Goal: Transaction & Acquisition: Purchase product/service

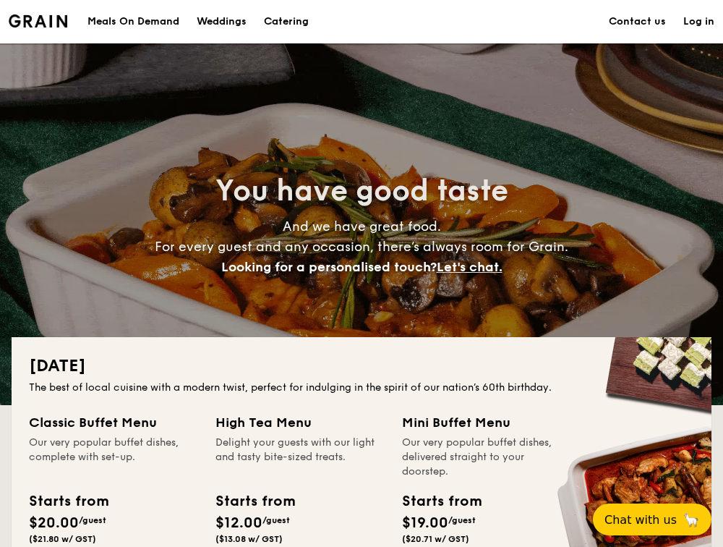
click at [155, 26] on div "Meals On Demand" at bounding box center [134, 21] width 92 height 43
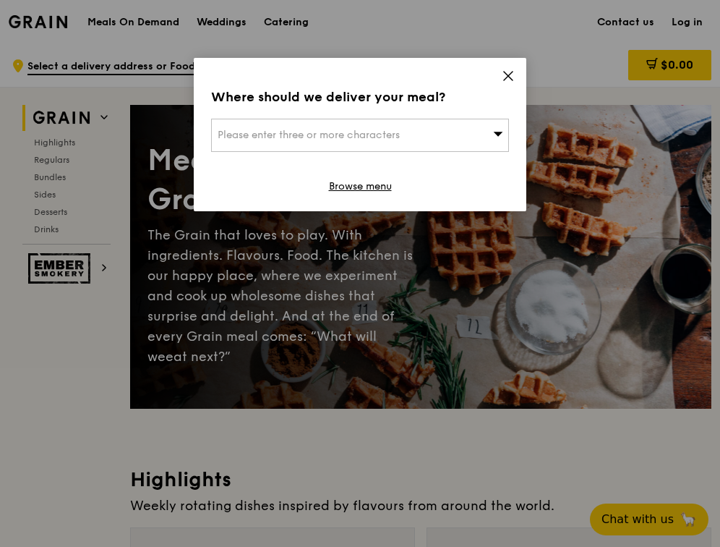
click at [368, 127] on div "Please enter three or more characters" at bounding box center [360, 135] width 298 height 33
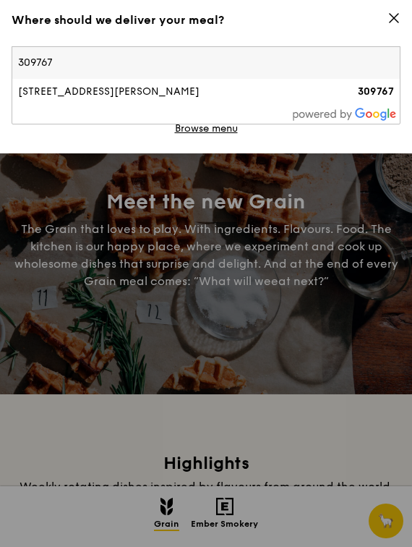
type input "309767"
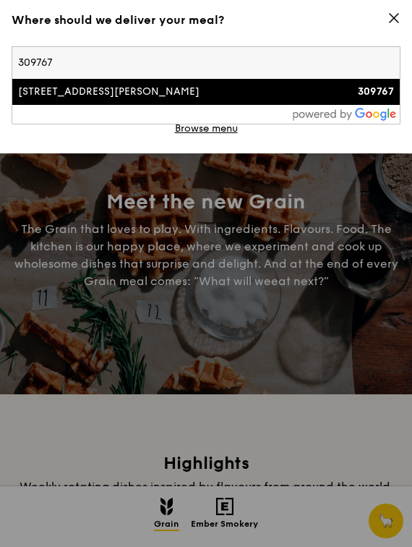
drag, startPoint x: 0, startPoint y: 325, endPoint x: 113, endPoint y: 93, distance: 257.5
click at [113, 93] on div "11 Buckley Road" at bounding box center [159, 92] width 282 height 14
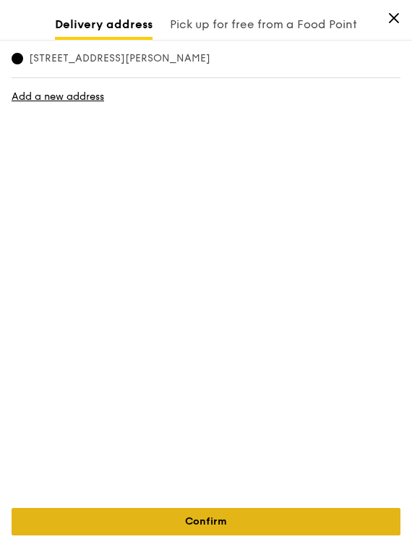
click at [255, 520] on link "Confirm" at bounding box center [206, 521] width 389 height 27
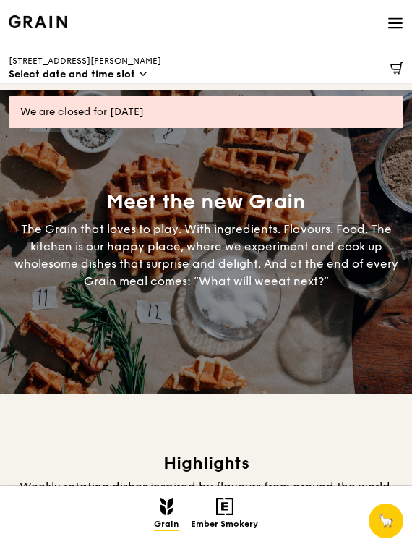
click at [82, 71] on span "Select date and time slot" at bounding box center [72, 74] width 127 height 14
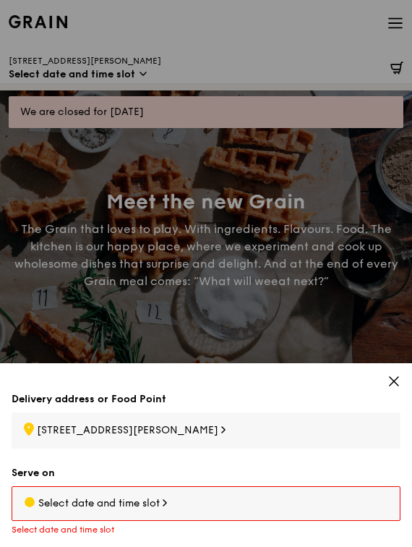
click at [99, 503] on span "Select date and time slot" at bounding box center [99, 503] width 122 height 12
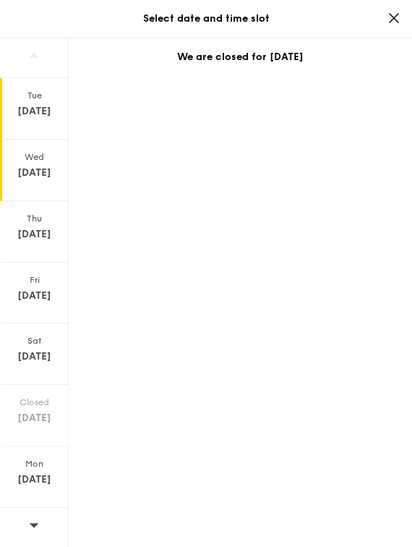
click at [27, 146] on div "Wed Aug 13" at bounding box center [34, 170] width 69 height 61
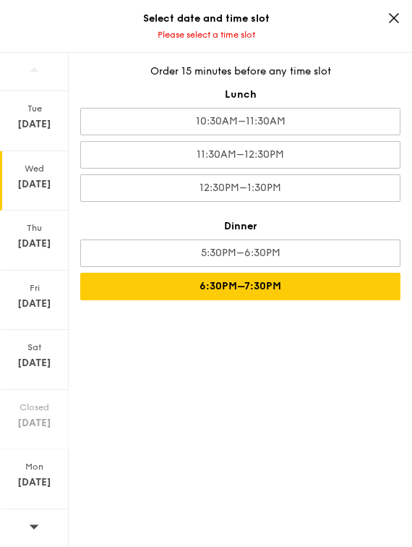
click at [182, 281] on div "6:30PM–7:30PM" at bounding box center [240, 286] width 320 height 27
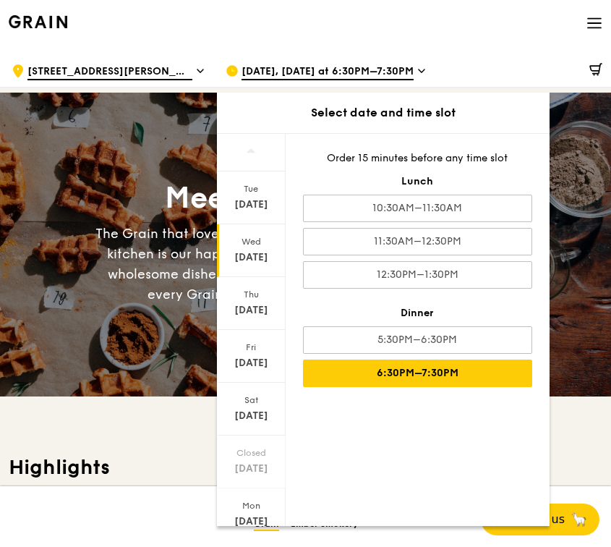
click at [571, 250] on div "Meet the new Grain The Grain that loves to play. With ingredients. Flavours. Fo…" at bounding box center [305, 244] width 611 height 166
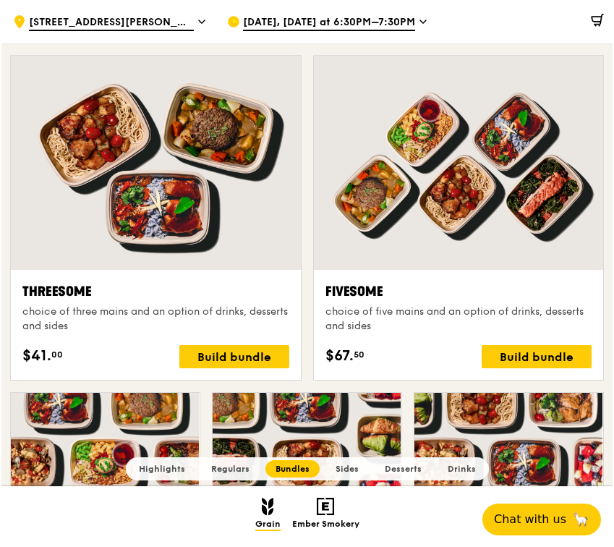
scroll to position [2471, 0]
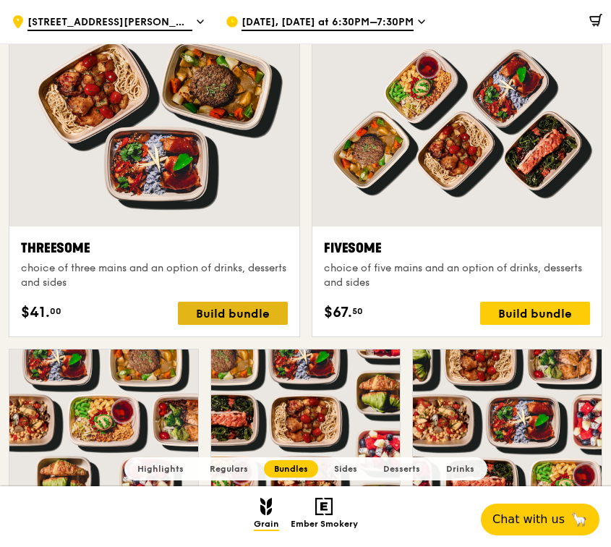
click at [258, 302] on div "Build bundle" at bounding box center [233, 313] width 110 height 23
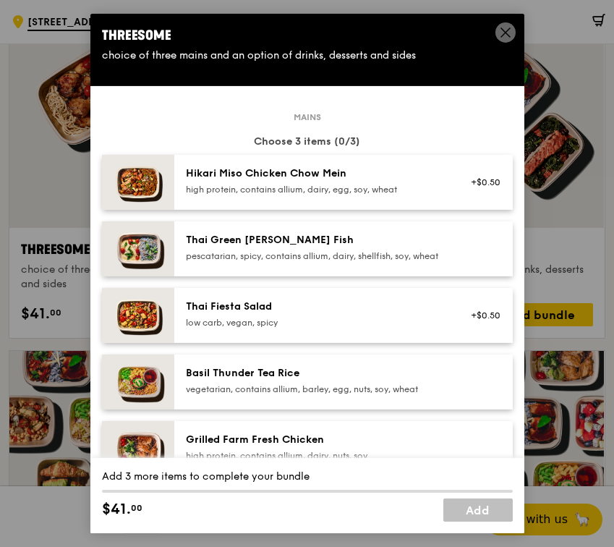
click at [305, 210] on div "Hikari Miso Chicken Chow Mein high protein, contains allium, dairy, egg, soy, w…" at bounding box center [343, 182] width 338 height 55
click at [305, 247] on div "Thai Green Curry Fish" at bounding box center [316, 240] width 260 height 14
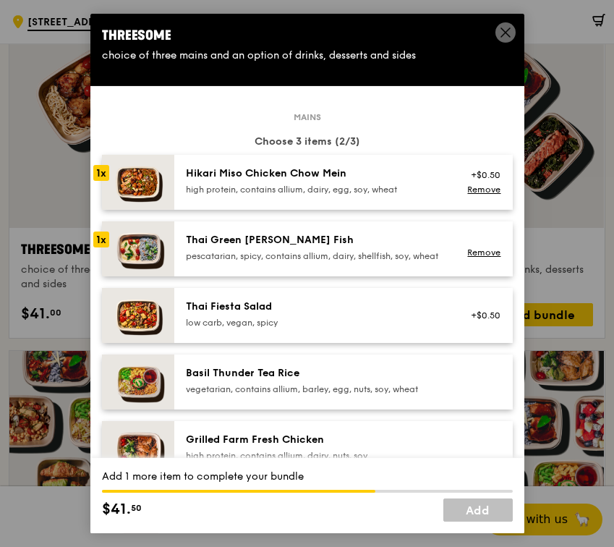
click at [312, 247] on div "Thai Green Curry Fish" at bounding box center [316, 240] width 260 height 14
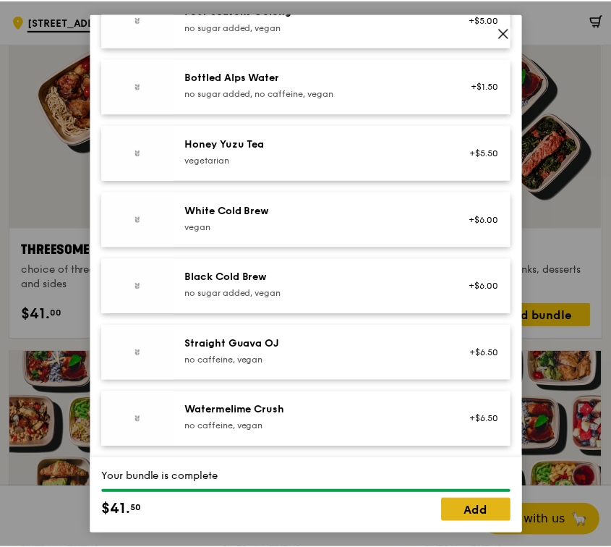
scroll to position [1709, 0]
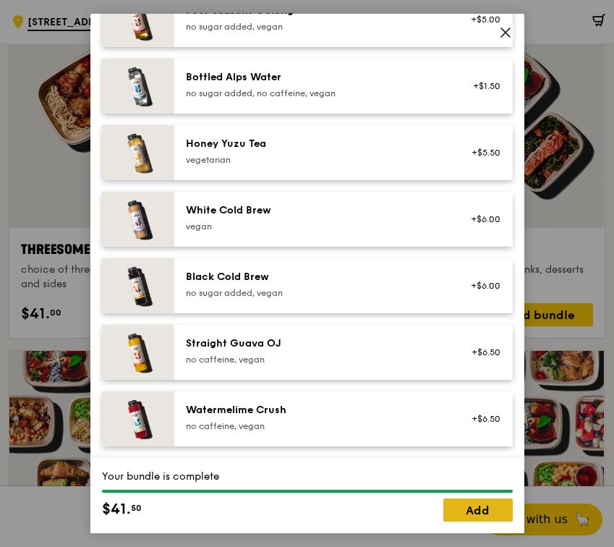
click at [500, 514] on link "Add" at bounding box center [477, 509] width 69 height 23
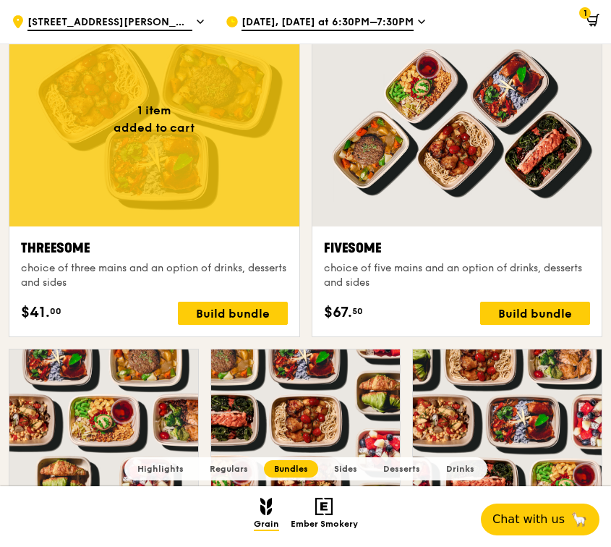
click at [587, 12] on span "1" at bounding box center [585, 13] width 12 height 12
click at [595, 15] on icon at bounding box center [593, 20] width 13 height 13
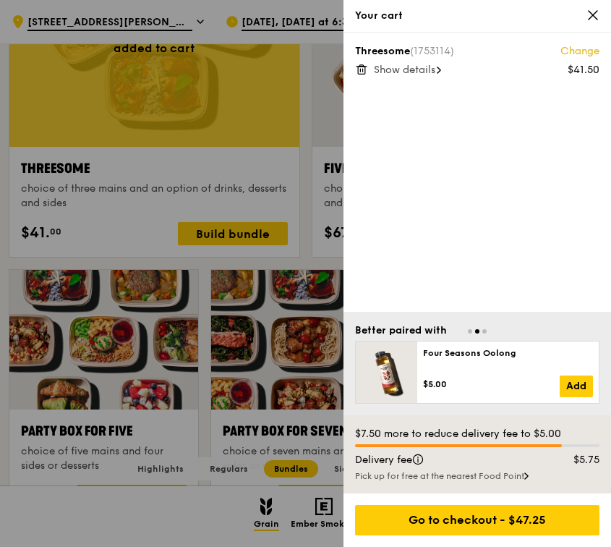
scroll to position [2554, 0]
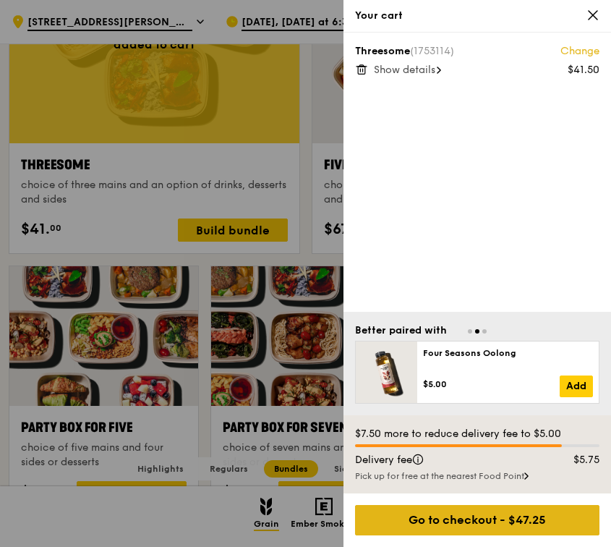
click at [513, 518] on div "Go to checkout - $47.25" at bounding box center [477, 520] width 244 height 30
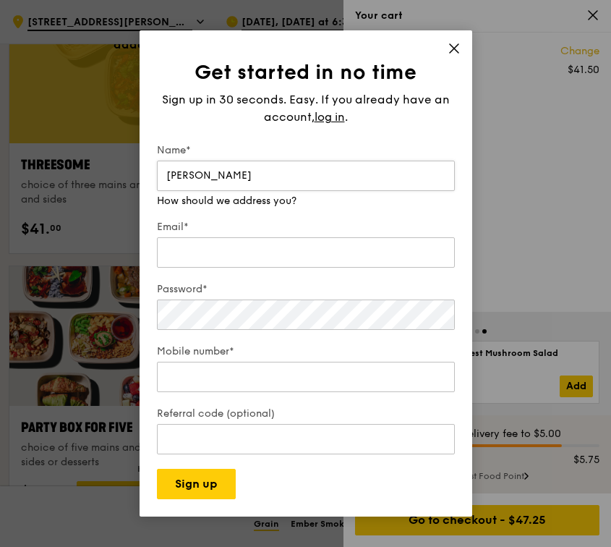
type input "Alice Li"
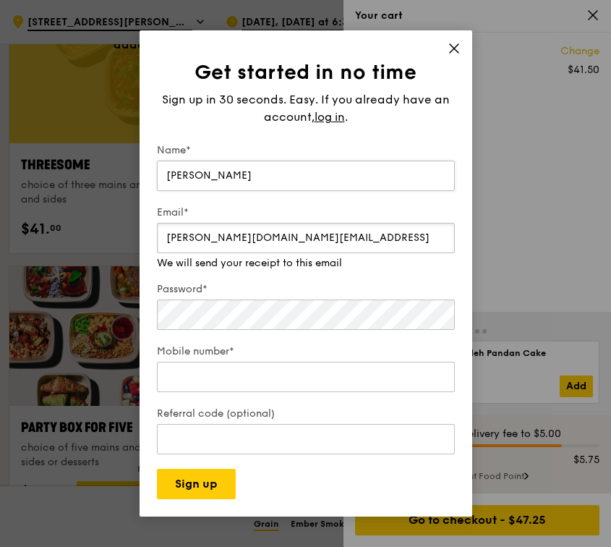
type input "alice.szeyiu.li@gmail"
click at [452, 48] on div "Get started in no time Sign up in 30 seconds. Easy. If you already have an acco…" at bounding box center [306, 273] width 333 height 486
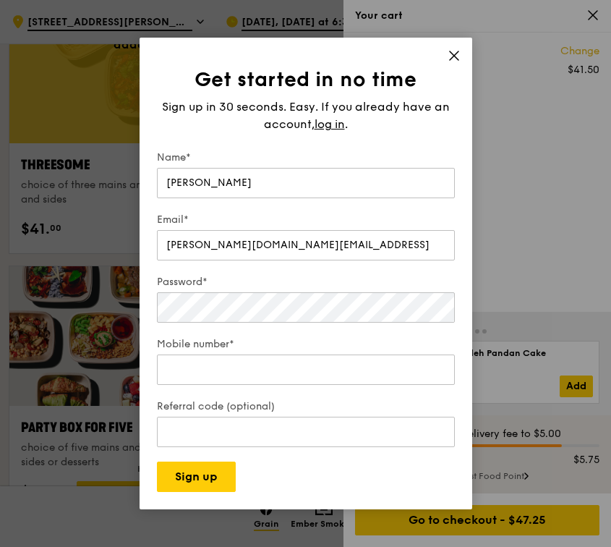
click at [461, 52] on div "Get started in no time Sign up in 30 seconds. Easy. If you already have an acco…" at bounding box center [306, 274] width 333 height 472
click at [333, 122] on span "log in" at bounding box center [330, 124] width 30 height 17
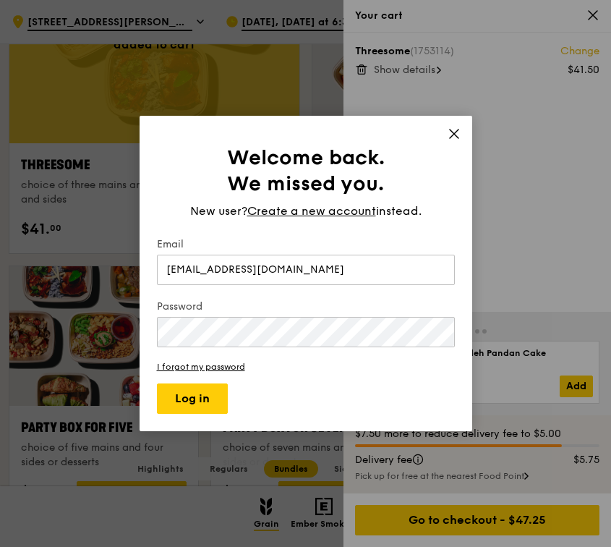
type input "allicomms58@gmail.com"
click at [192, 399] on button "Log in" at bounding box center [192, 398] width 71 height 30
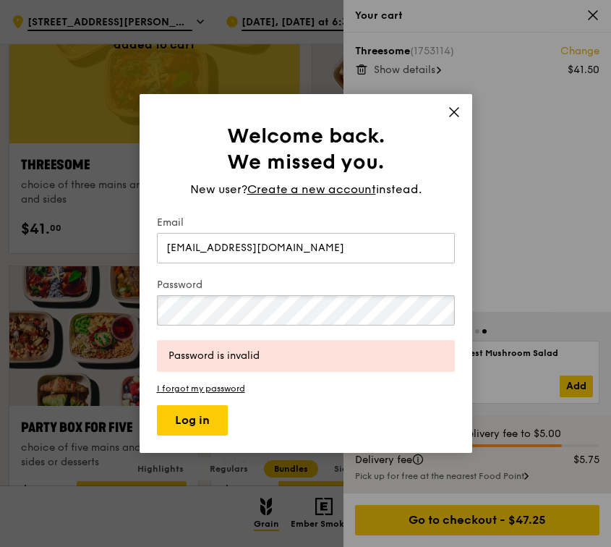
click at [192, 420] on button "Log in" at bounding box center [192, 420] width 71 height 30
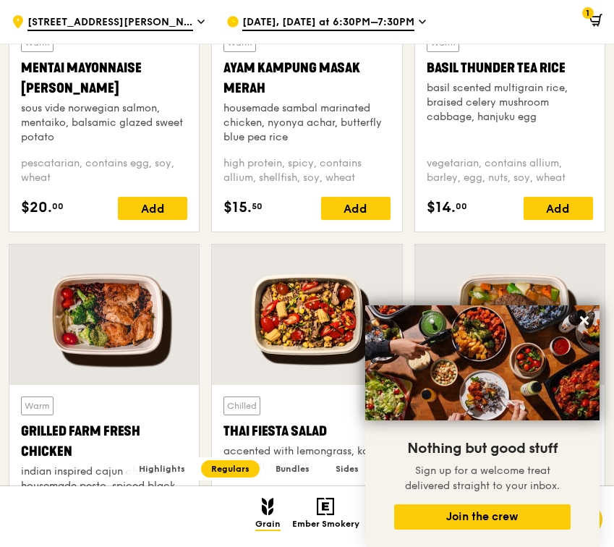
scroll to position [1405, 0]
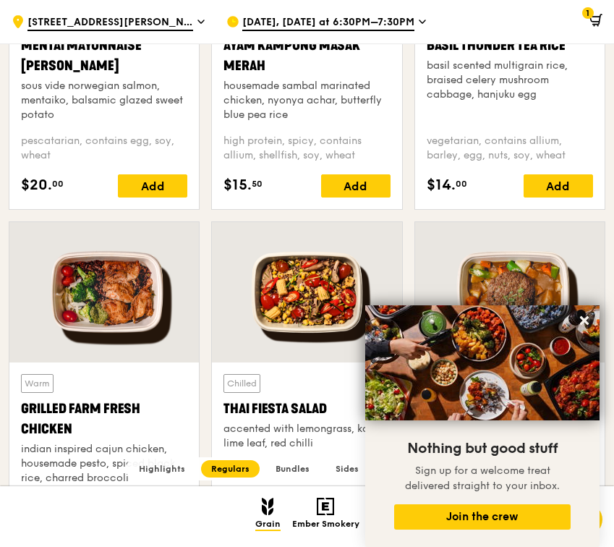
click at [597, 19] on icon at bounding box center [595, 20] width 13 height 13
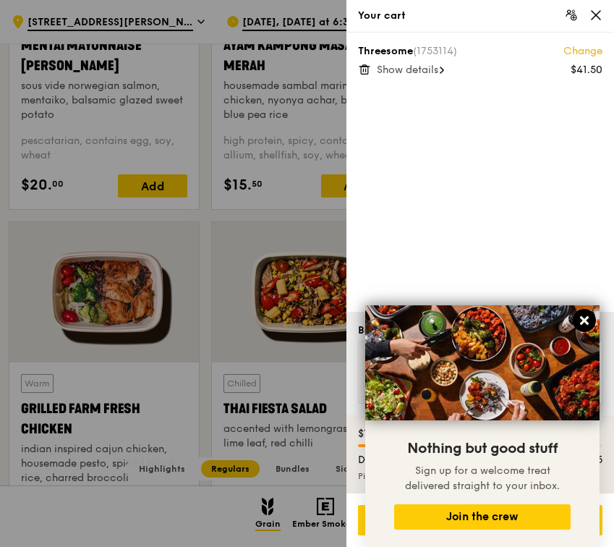
click at [583, 321] on icon at bounding box center [584, 320] width 9 height 9
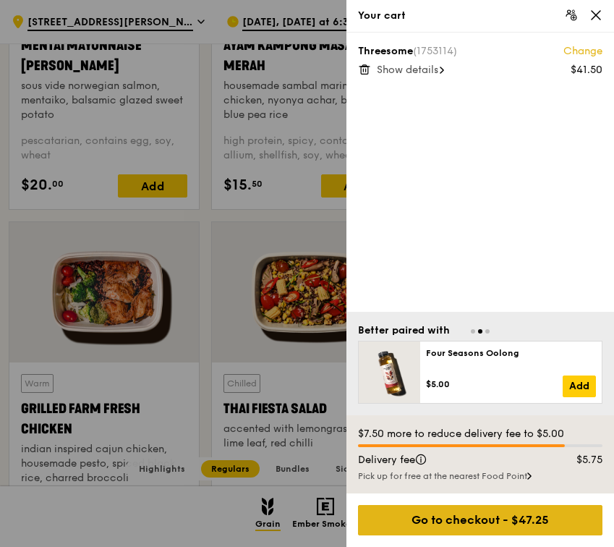
click at [476, 523] on div "Go to checkout - $47.25" at bounding box center [480, 520] width 244 height 30
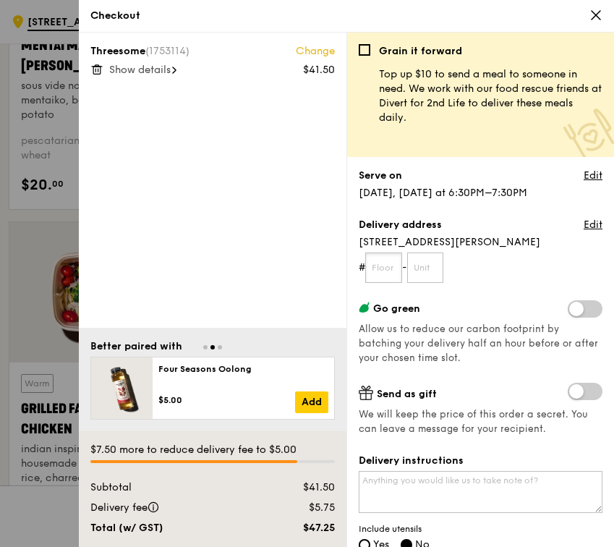
click at [396, 263] on input "text" at bounding box center [383, 267] width 37 height 30
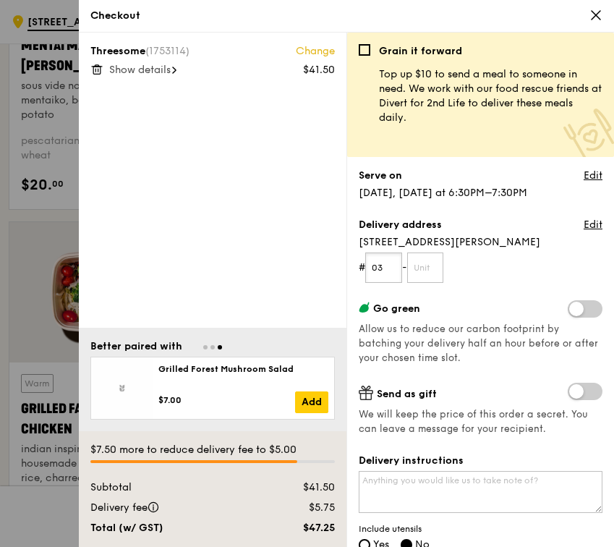
type input "03"
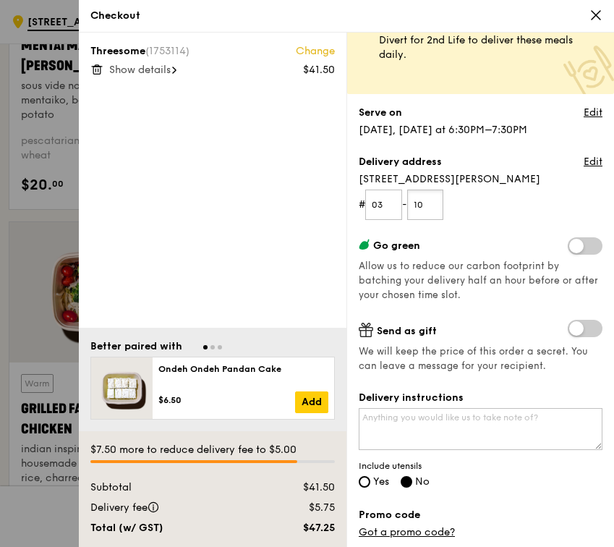
scroll to position [286, 0]
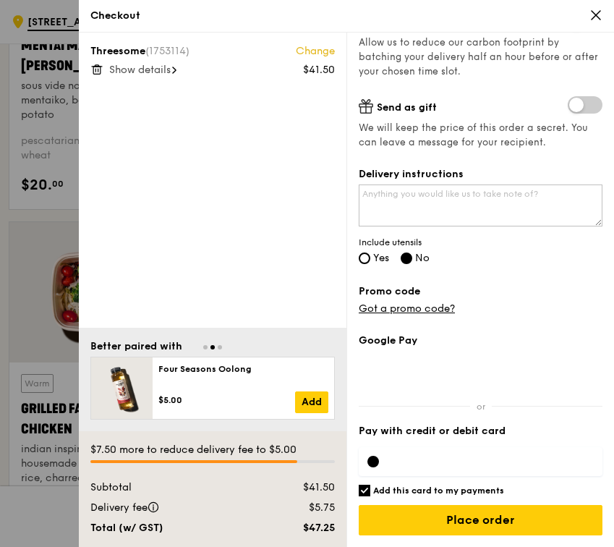
type input "10"
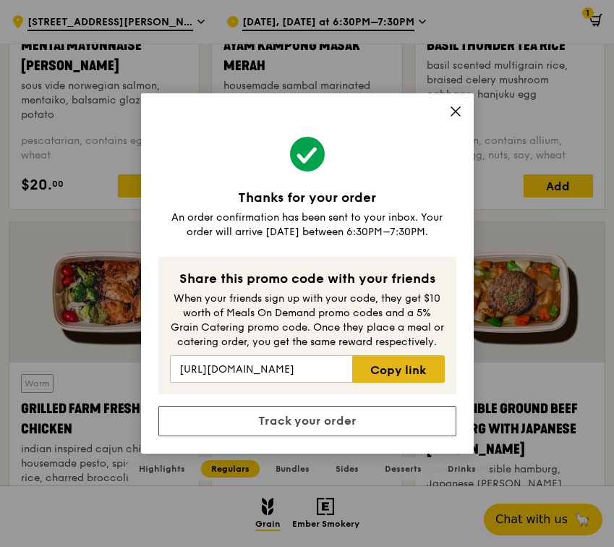
click at [398, 369] on link "Copy link" at bounding box center [398, 368] width 92 height 27
click at [447, 114] on div "Thanks for your order An order confirmation has been sent to your inbox. Your o…" at bounding box center [307, 273] width 333 height 360
click at [451, 114] on icon at bounding box center [455, 111] width 13 height 13
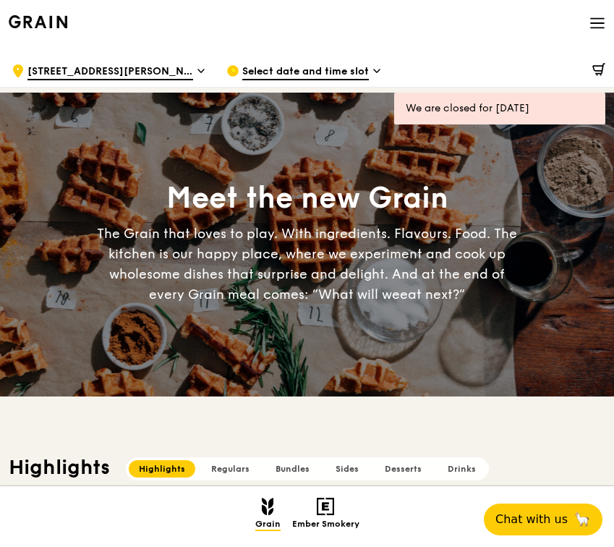
scroll to position [0, 0]
click at [344, 63] on div "Select date and time slot" at bounding box center [322, 70] width 192 height 43
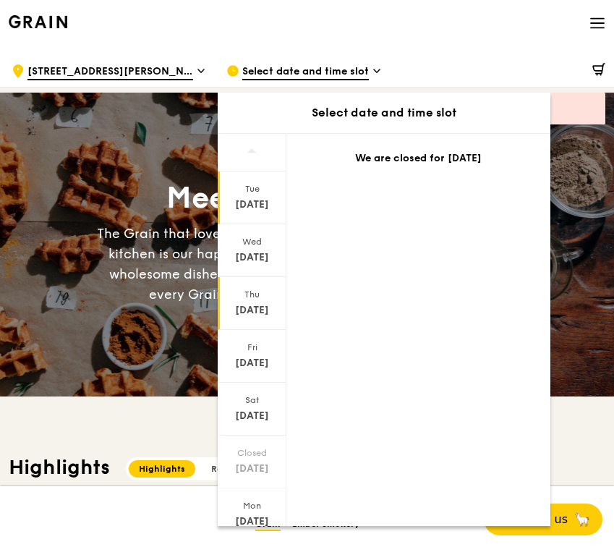
click at [266, 302] on div "Thu Aug 14" at bounding box center [252, 303] width 69 height 53
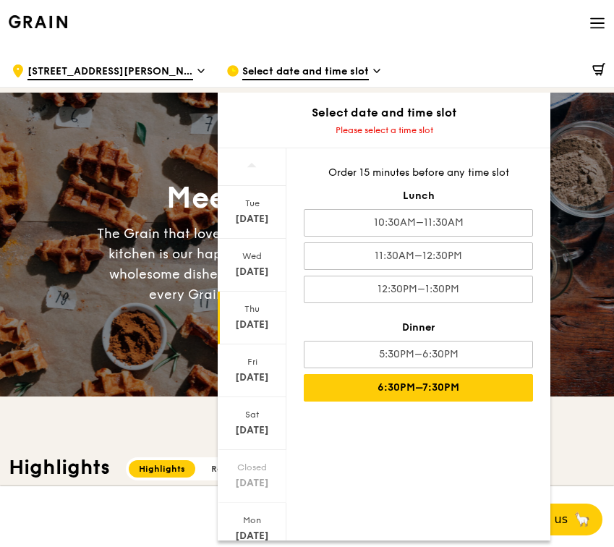
click at [429, 382] on div "6:30PM–7:30PM" at bounding box center [418, 387] width 229 height 27
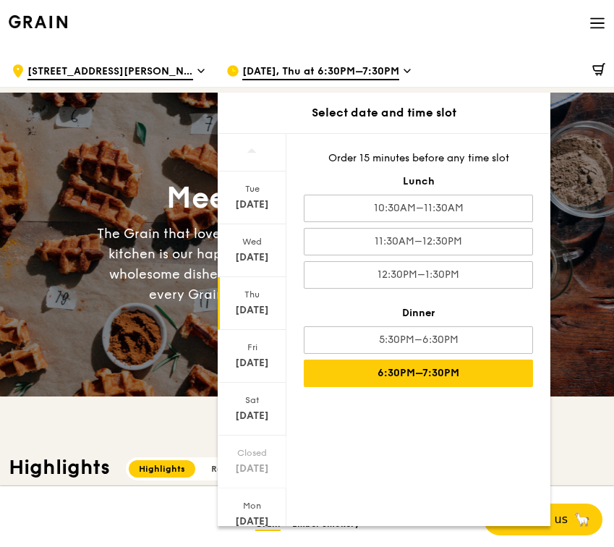
click at [179, 344] on div "Meet the new Grain The Grain that loves to play. With ingredients. Flavours. Fo…" at bounding box center [307, 245] width 614 height 304
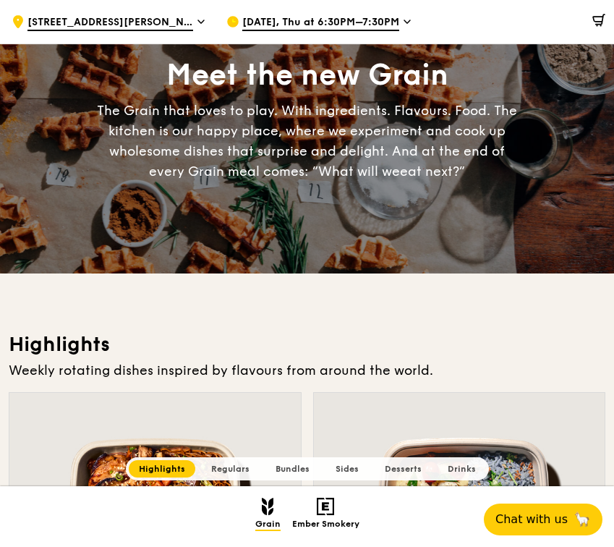
scroll to position [366, 0]
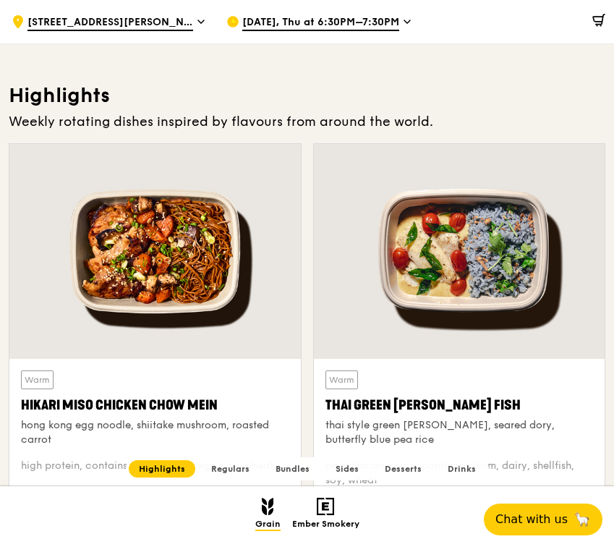
click at [288, 474] on h2 "Bundles" at bounding box center [292, 468] width 54 height 17
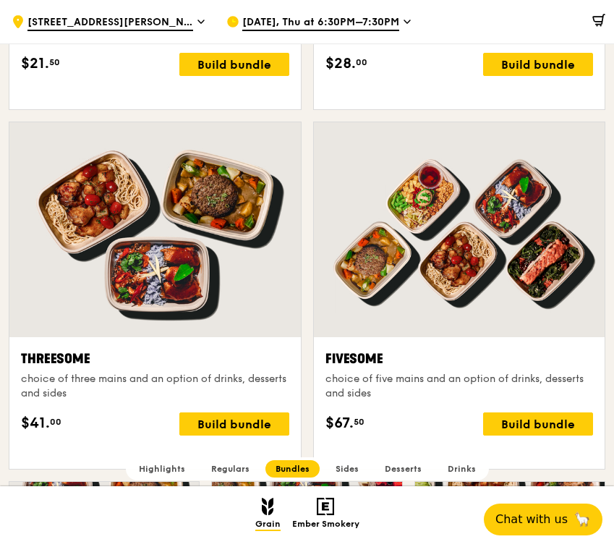
scroll to position [2453, 0]
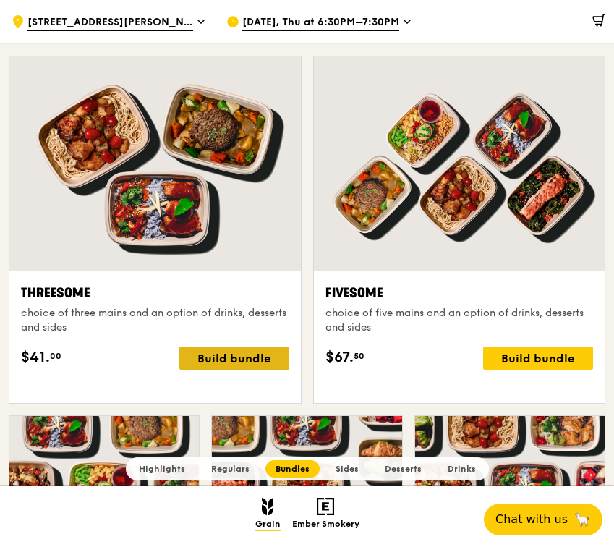
click at [244, 357] on div "Build bundle" at bounding box center [234, 357] width 110 height 23
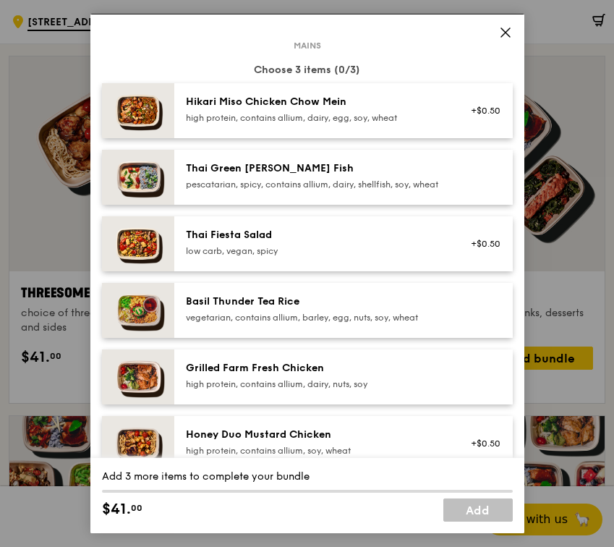
scroll to position [71, 0]
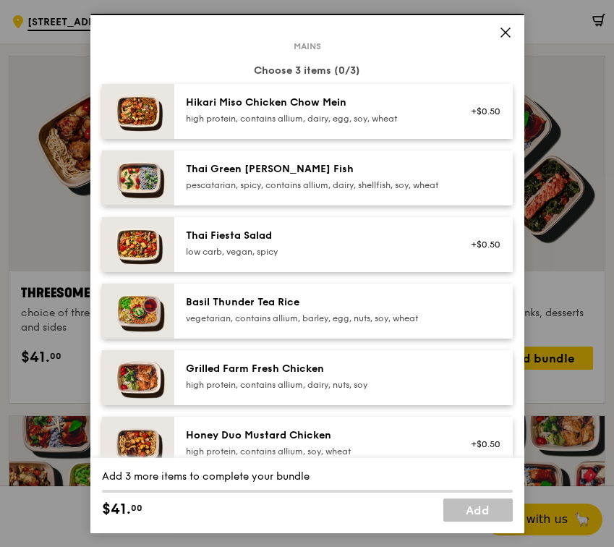
click at [262, 272] on div "Thai Fiesta Salad low carb, vegan, spicy +$0.50" at bounding box center [343, 244] width 338 height 55
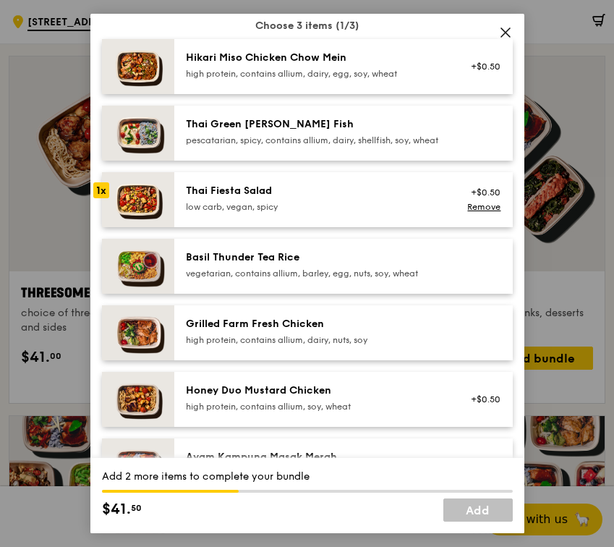
scroll to position [128, 0]
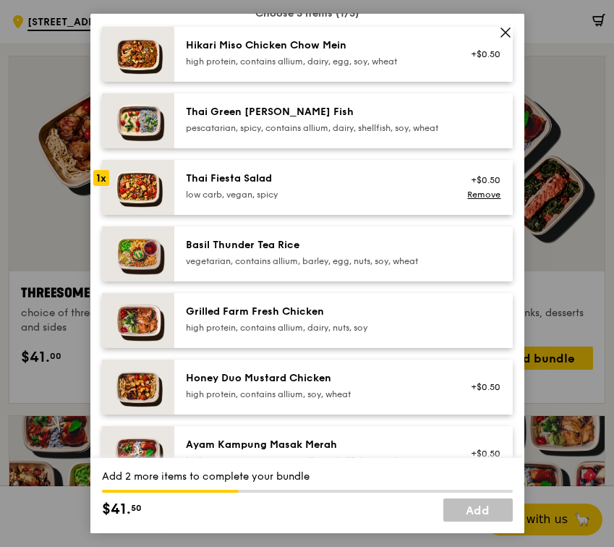
click at [250, 333] on div "high protein, contains allium, dairy, nuts, soy" at bounding box center [316, 328] width 260 height 12
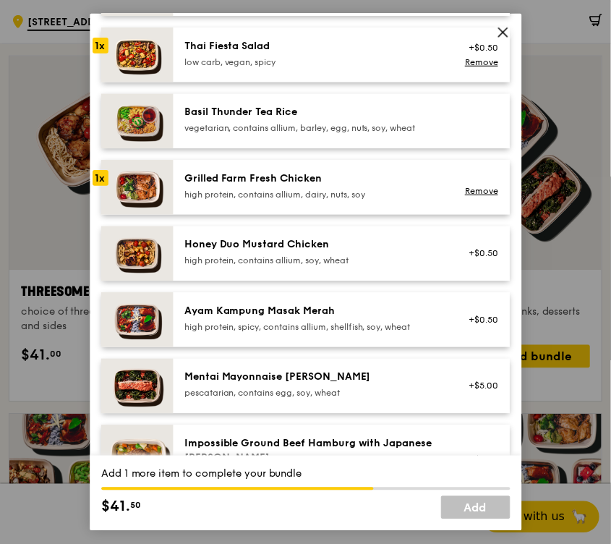
scroll to position [259, 0]
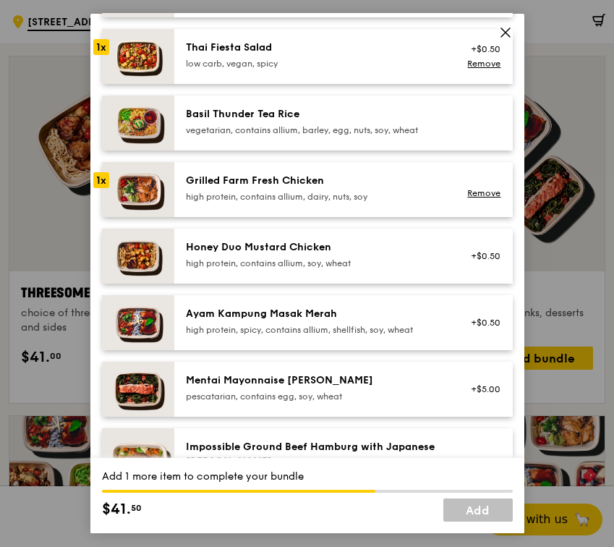
click at [257, 72] on div "Thai Fiesta Salad low carb, vegan, spicy" at bounding box center [315, 57] width 277 height 32
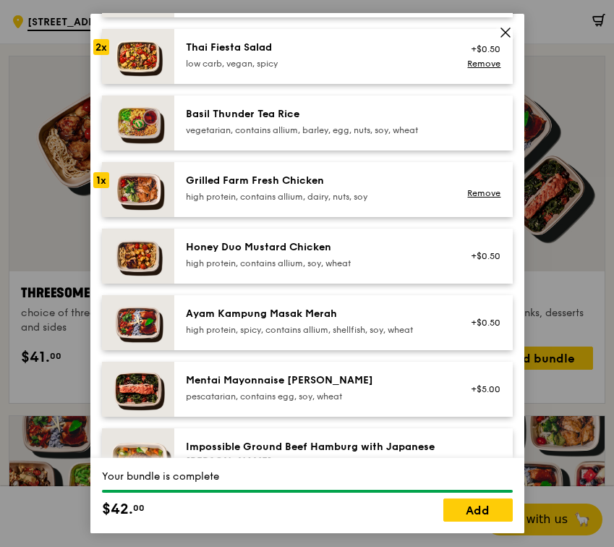
click at [225, 55] on div "Thai Fiesta Salad" at bounding box center [316, 48] width 260 height 14
click at [477, 69] on div "Remove" at bounding box center [482, 64] width 38 height 12
click at [477, 69] on link "Remove" at bounding box center [483, 64] width 33 height 10
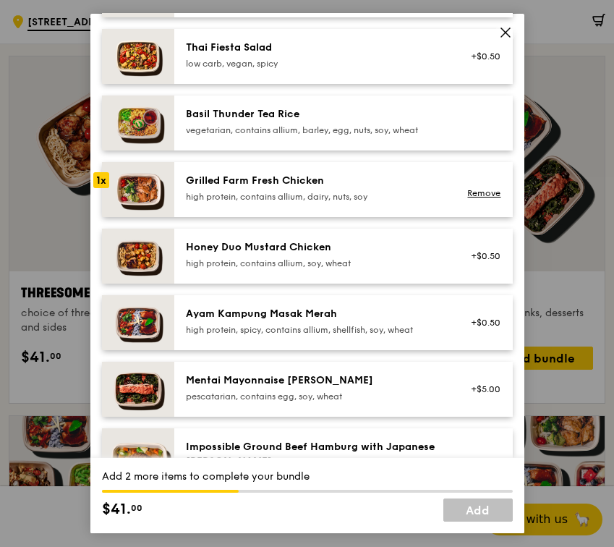
click at [152, 208] on img at bounding box center [138, 189] width 72 height 55
click at [480, 205] on div "Remove" at bounding box center [482, 190] width 56 height 32
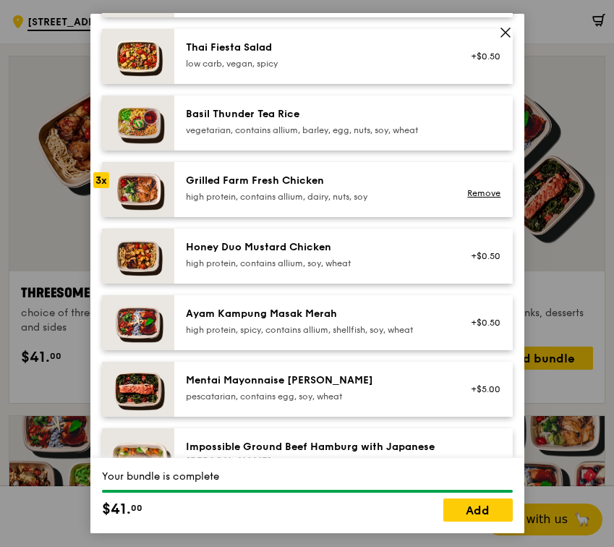
click at [480, 205] on div "Remove" at bounding box center [482, 190] width 56 height 32
click at [505, 28] on icon at bounding box center [505, 32] width 13 height 13
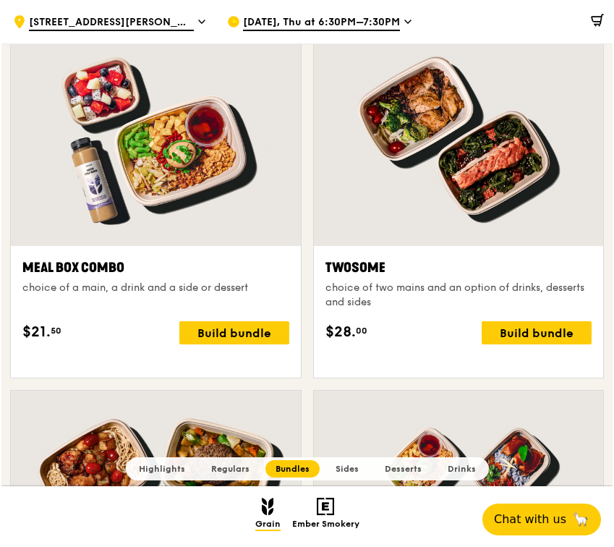
scroll to position [2408, 0]
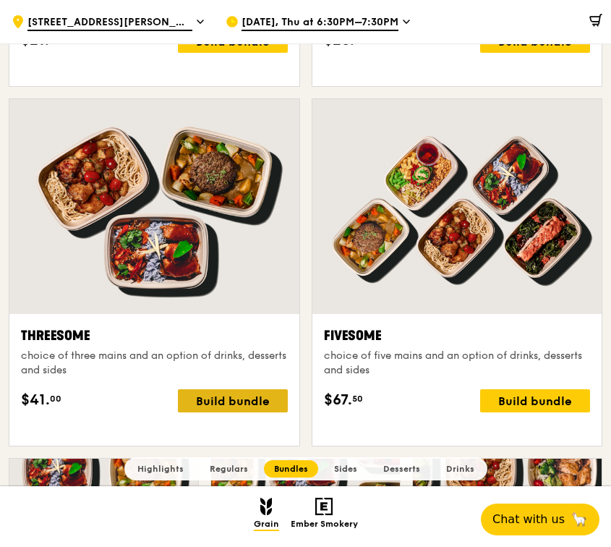
click at [267, 401] on div "Build bundle" at bounding box center [233, 400] width 110 height 23
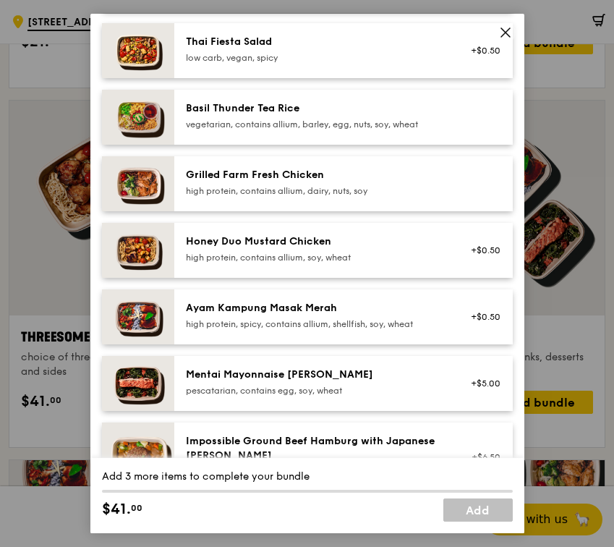
scroll to position [268, 0]
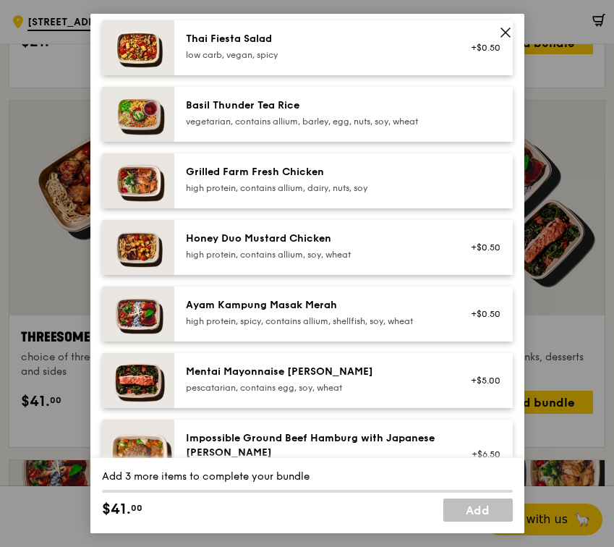
click at [337, 327] on div "high protein, spicy, contains allium, shellfish, soy, wheat" at bounding box center [316, 321] width 260 height 12
click at [388, 179] on div "Grilled Farm Fresh Chicken" at bounding box center [316, 172] width 260 height 14
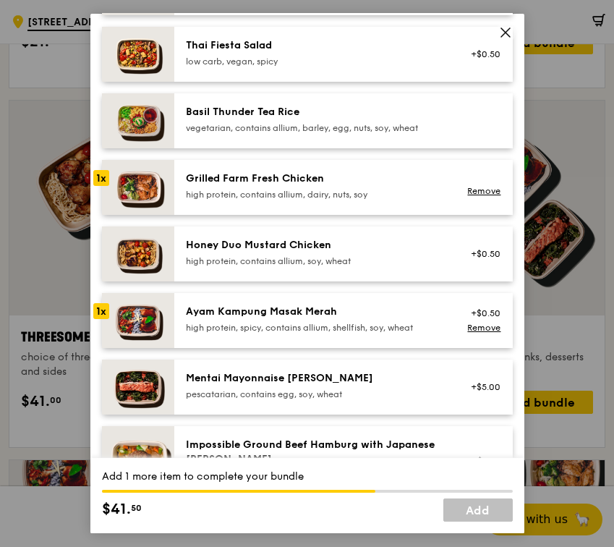
scroll to position [313, 0]
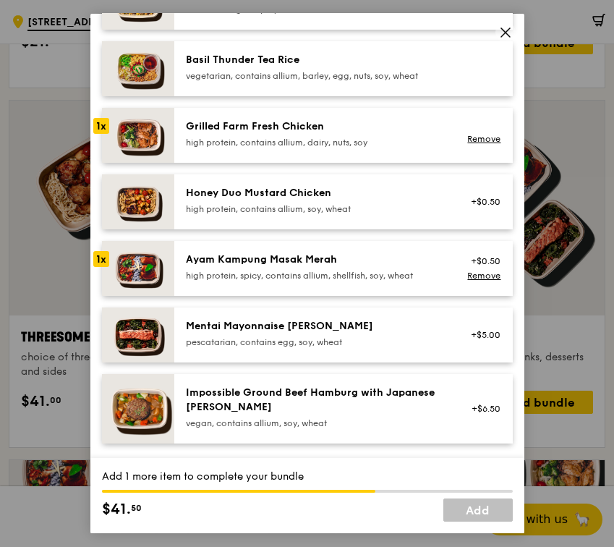
click at [391, 281] on div "high protein, spicy, contains allium, shellfish, soy, wheat" at bounding box center [316, 276] width 260 height 12
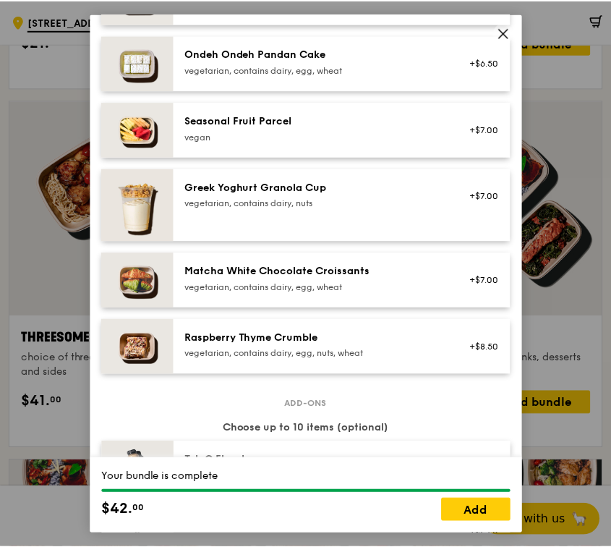
scroll to position [1141, 0]
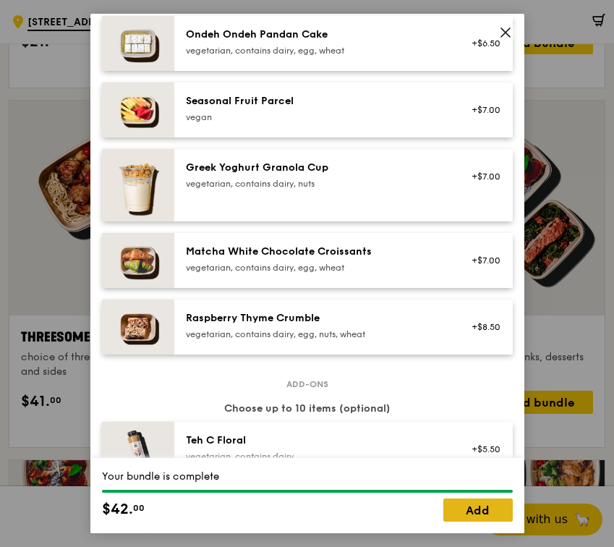
click at [484, 510] on link "Add" at bounding box center [477, 509] width 69 height 23
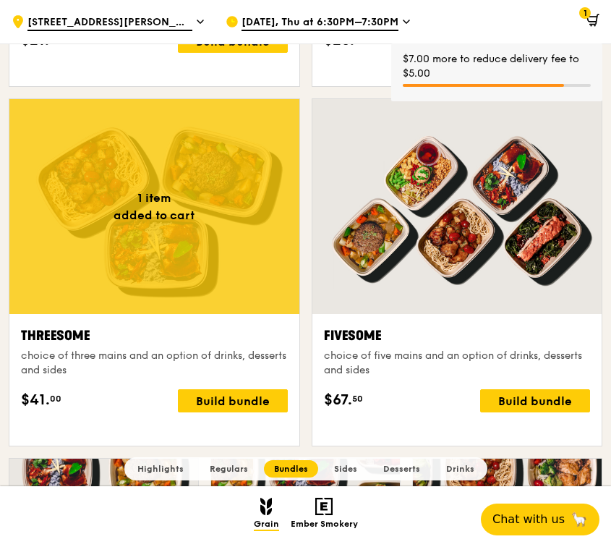
click at [589, 23] on icon at bounding box center [593, 20] width 13 height 13
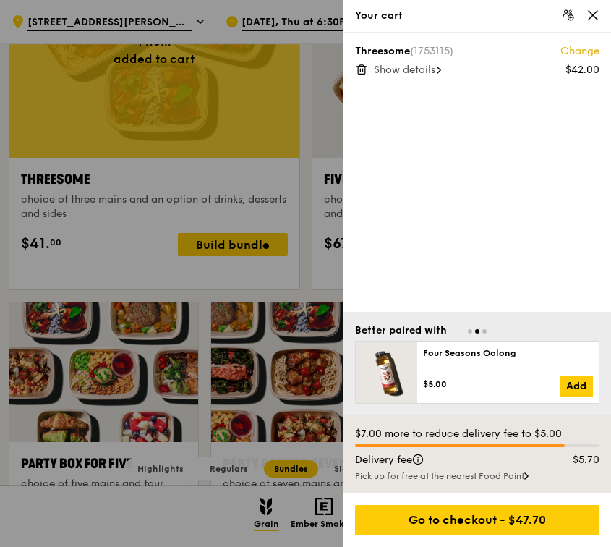
scroll to position [2638, 0]
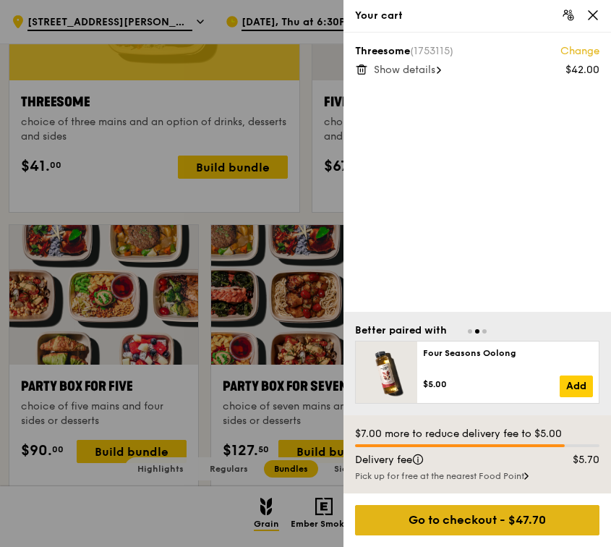
click at [526, 510] on div "Go to checkout - $47.70" at bounding box center [477, 520] width 244 height 30
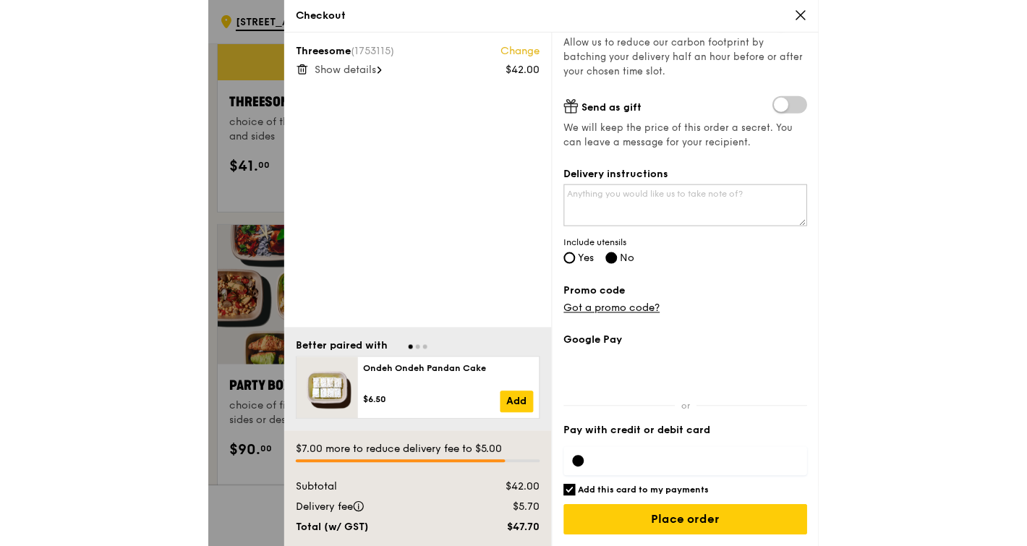
scroll to position [286, 0]
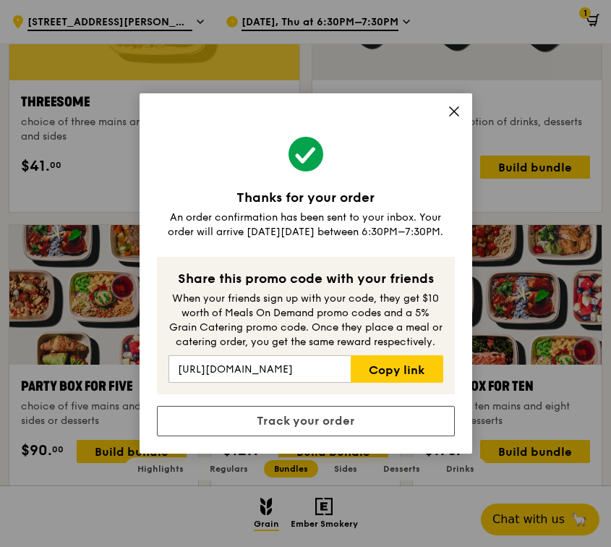
click at [454, 114] on icon at bounding box center [454, 111] width 13 height 13
